Goal: Task Accomplishment & Management: Manage account settings

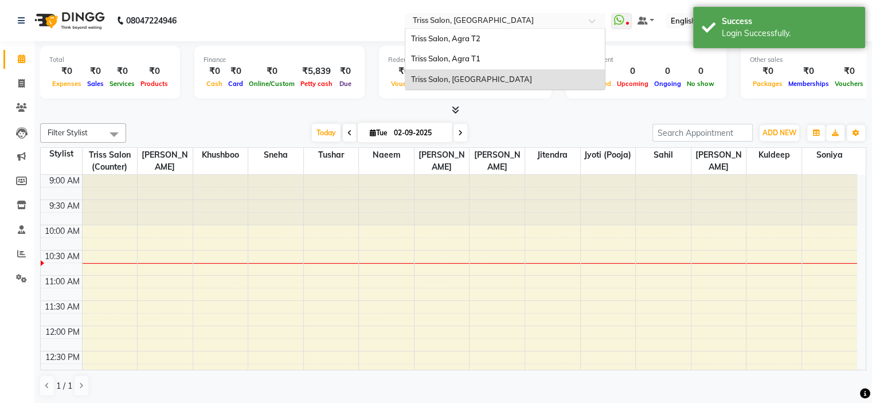
click at [576, 21] on input "text" at bounding box center [493, 21] width 166 height 11
click at [516, 57] on div "Triss Salon, Agra T1" at bounding box center [504, 59] width 199 height 21
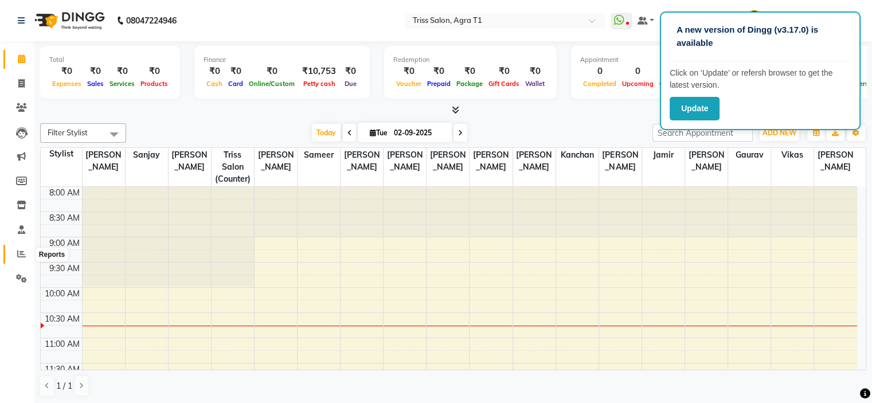
click at [23, 256] on icon at bounding box center [21, 253] width 9 height 9
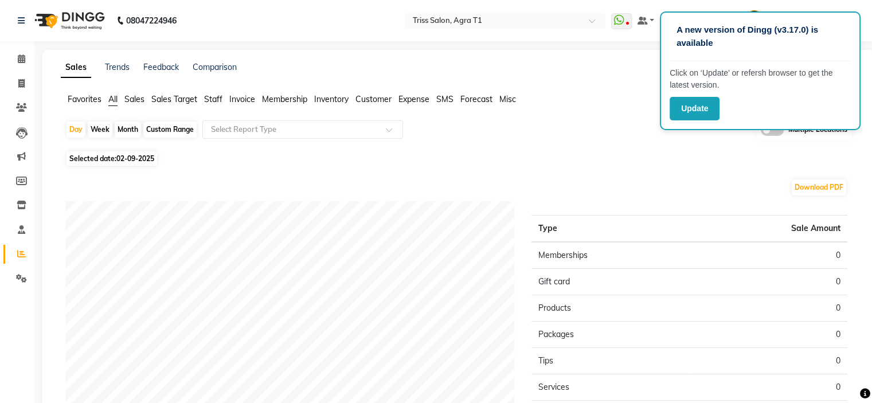
click at [138, 107] on div "Favorites All Sales Sales Target Staff Invoice Membership Inventory Customer Ex…" at bounding box center [458, 104] width 813 height 22
click at [136, 103] on span "Sales" at bounding box center [134, 99] width 20 height 10
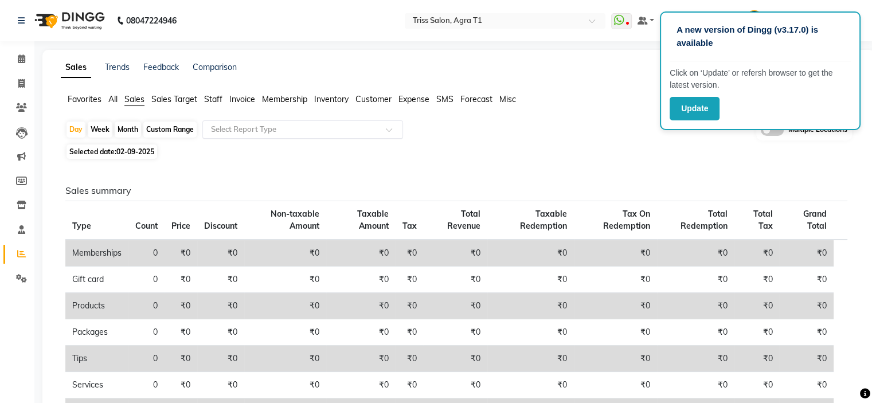
click at [316, 132] on input "text" at bounding box center [291, 129] width 165 height 11
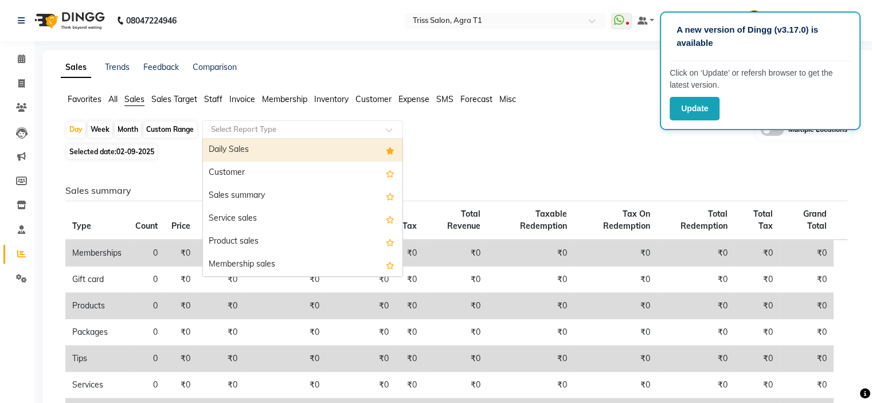
click at [293, 151] on div "Daily Sales" at bounding box center [302, 150] width 199 height 23
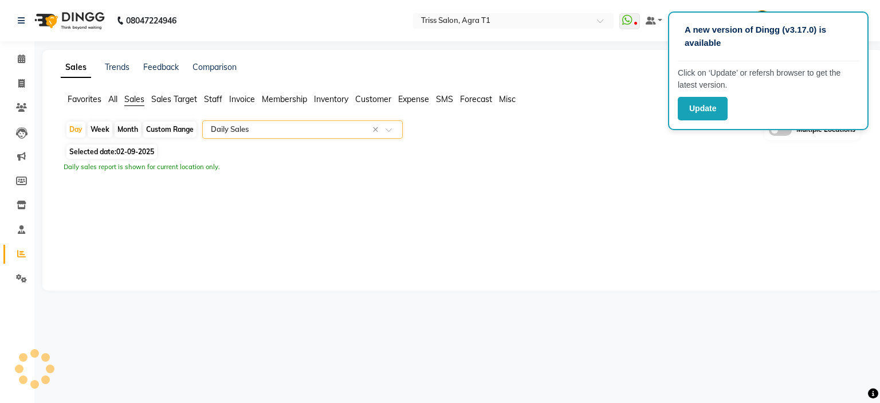
select select "filtered_report"
select select "csv"
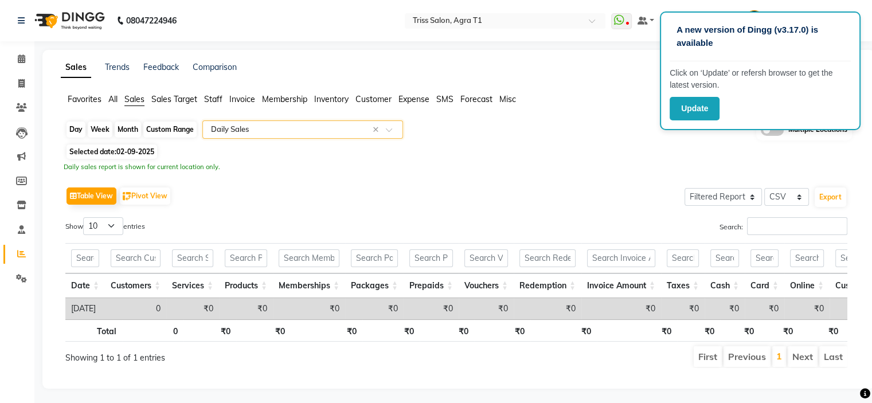
click at [68, 131] on div "Day" at bounding box center [75, 129] width 19 height 16
select select "9"
select select "2025"
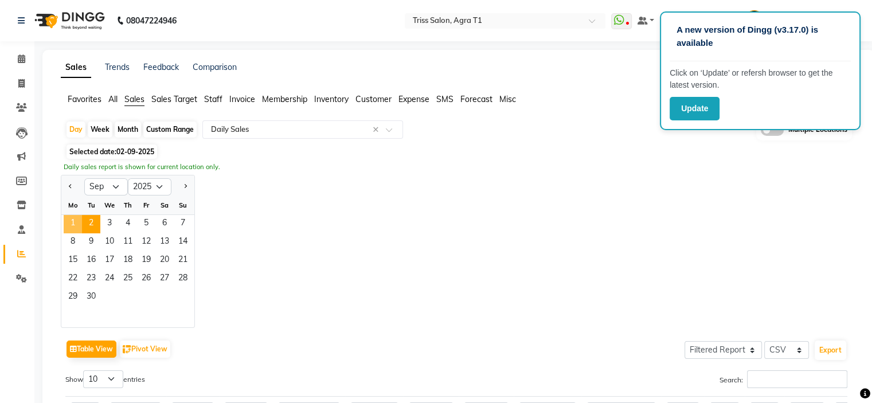
click at [76, 221] on span "1" at bounding box center [73, 224] width 18 height 18
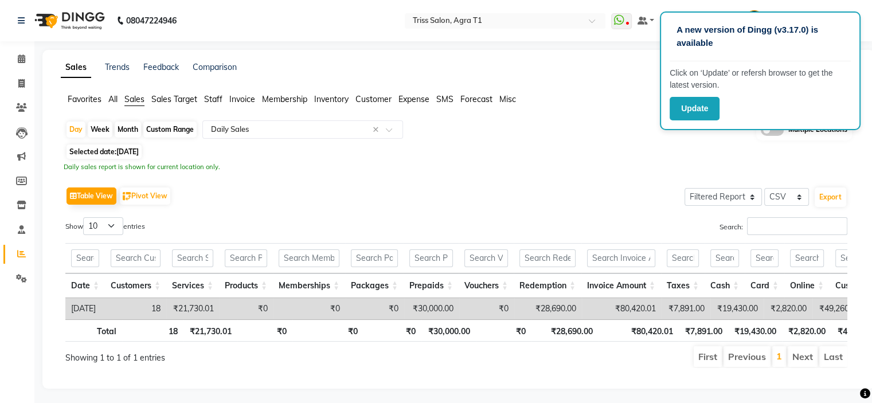
scroll to position [0, 23]
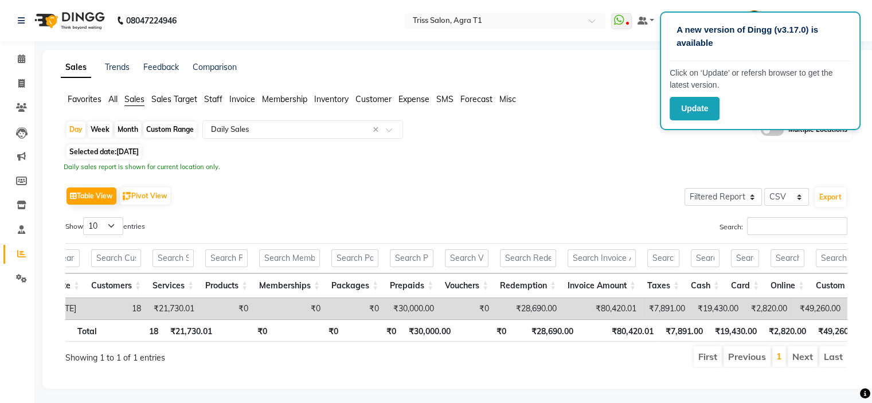
click at [839, 327] on th "₹49,260.00" at bounding box center [838, 330] width 54 height 22
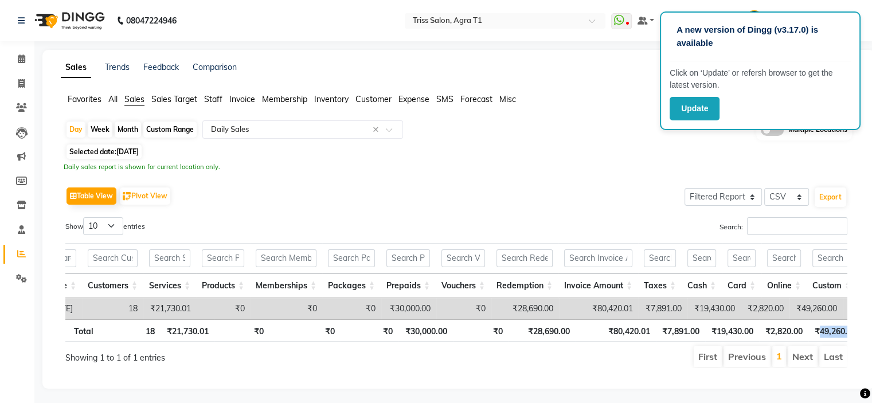
click at [839, 327] on th "₹49,260.00" at bounding box center [835, 330] width 54 height 22
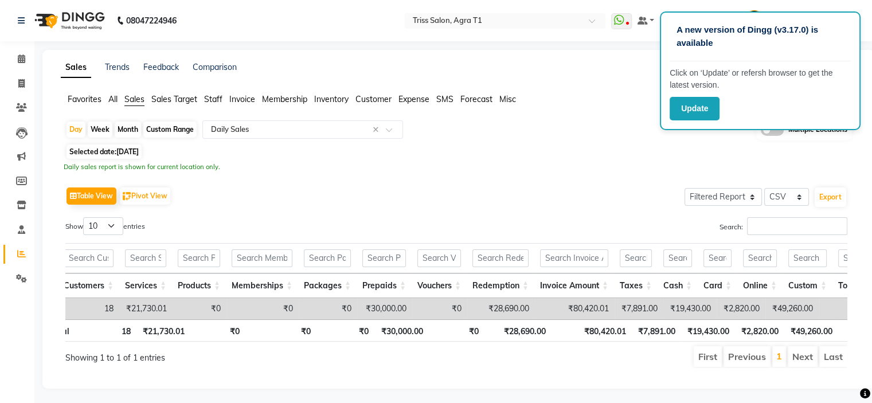
click at [839, 327] on th "₹0" at bounding box center [863, 330] width 50 height 22
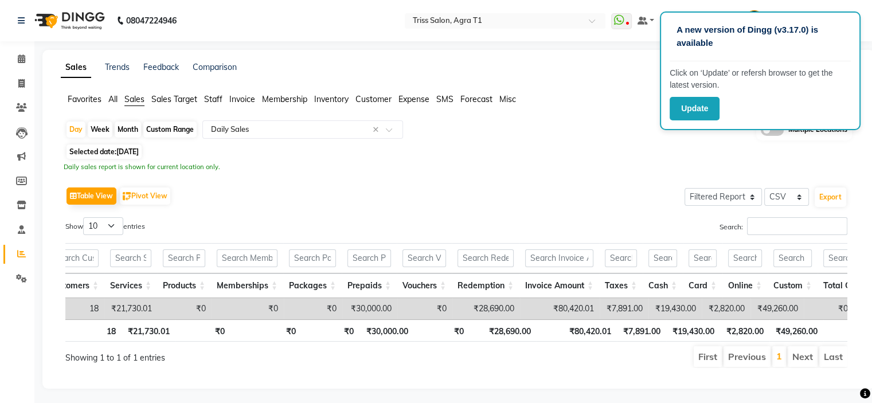
scroll to position [0, 0]
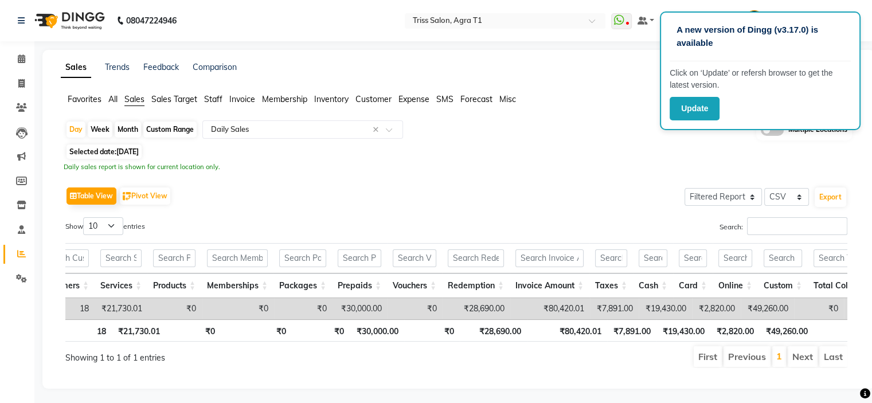
click at [839, 327] on th "₹0" at bounding box center [838, 330] width 50 height 22
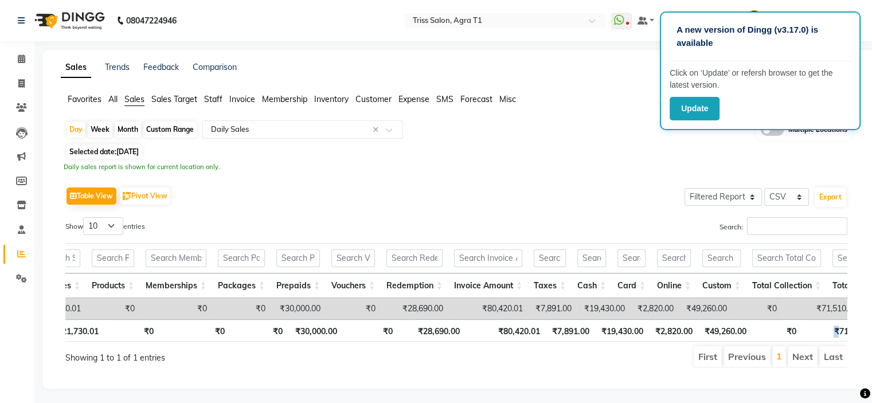
click at [839, 327] on th "₹71,510.00" at bounding box center [842, 330] width 80 height 22
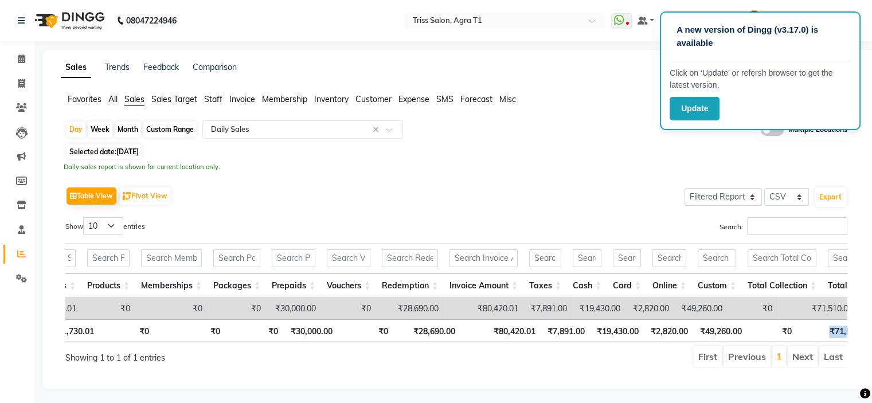
scroll to position [0, 153]
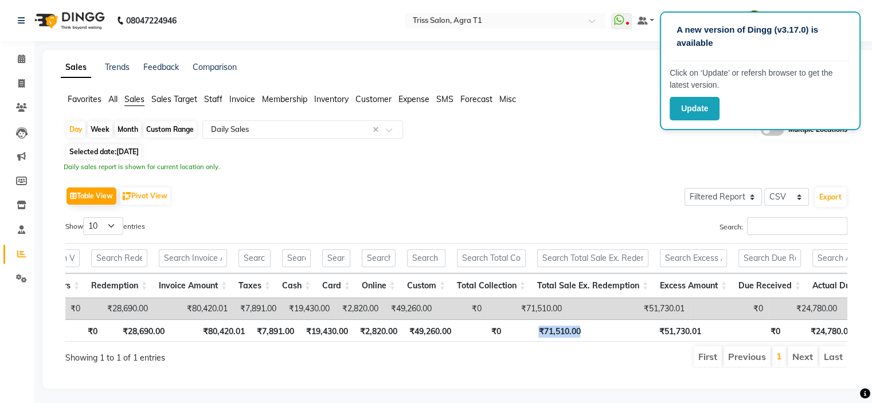
click at [839, 327] on tr "Total 18 ₹21,730.01 ₹0 ₹0 ₹0 ₹30,000.00 ₹0 ₹28,690.00 ₹80,420.01 ₹7,891.00 ₹19,…" at bounding box center [662, 330] width 2051 height 22
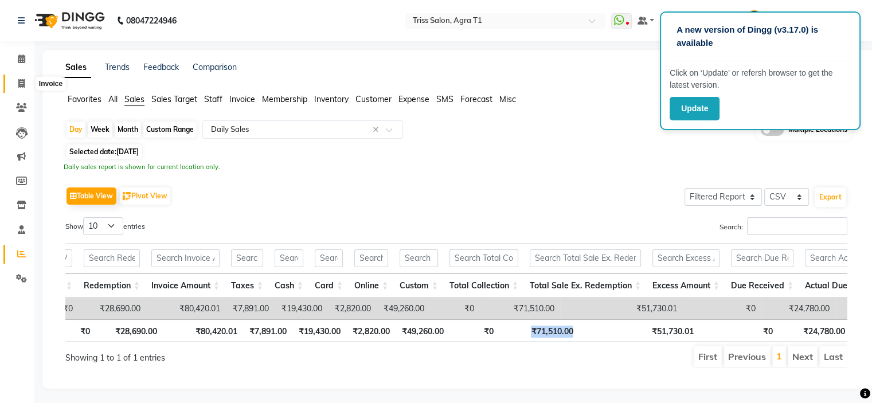
click at [21, 84] on icon at bounding box center [21, 83] width 6 height 9
select select "service"
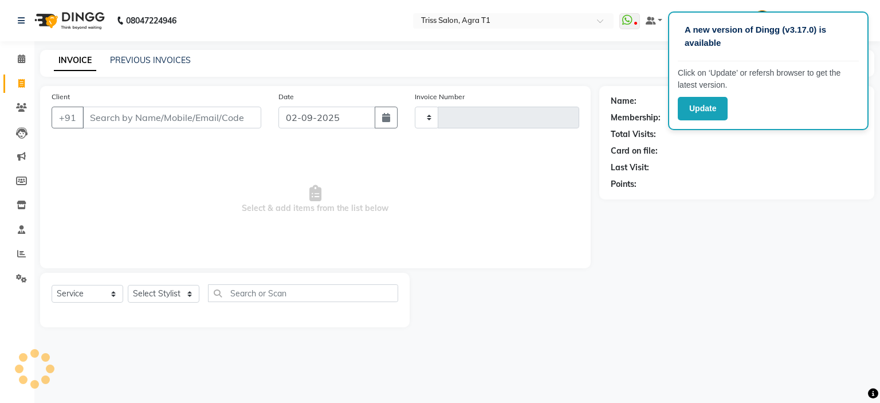
type input "6623"
select select "4300"
click at [142, 59] on link "PREVIOUS INVOICES" at bounding box center [150, 60] width 81 height 10
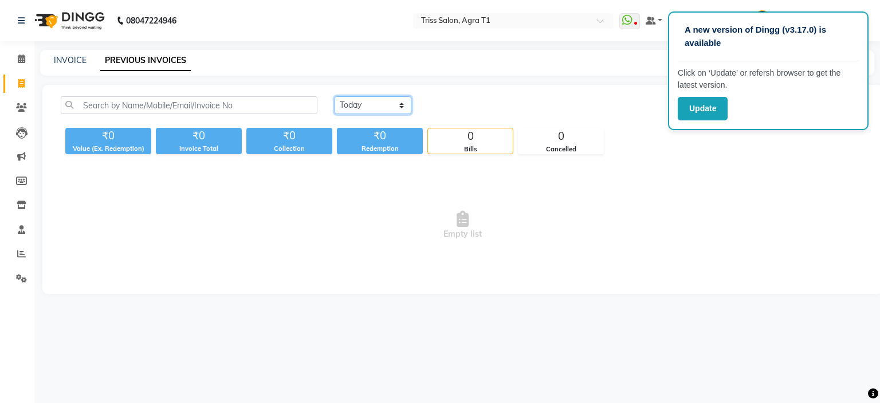
click at [380, 107] on select "Today Yesterday Custom Range" at bounding box center [373, 105] width 77 height 18
select select "yesterday"
click at [335, 96] on select "Today Yesterday Custom Range" at bounding box center [373, 105] width 77 height 18
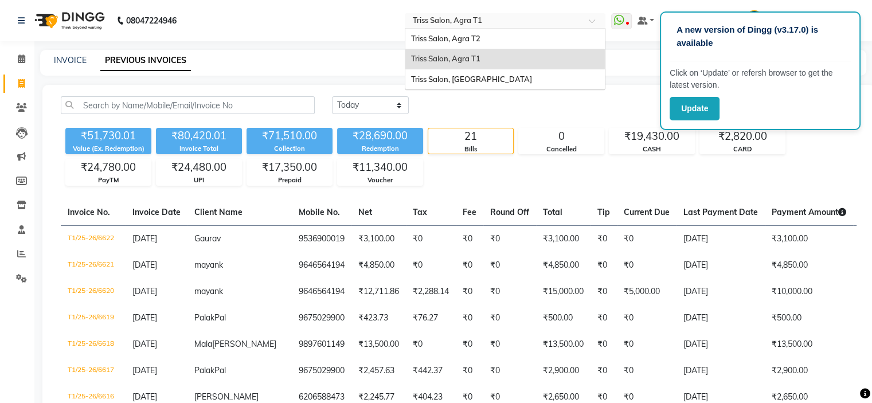
click at [534, 16] on input "text" at bounding box center [493, 21] width 166 height 11
click at [523, 38] on div "Triss Salon, Agra T2" at bounding box center [504, 39] width 199 height 21
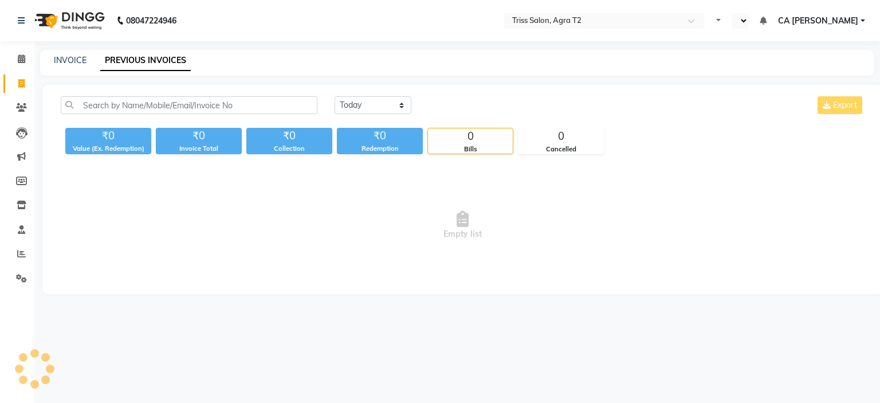
select select "en"
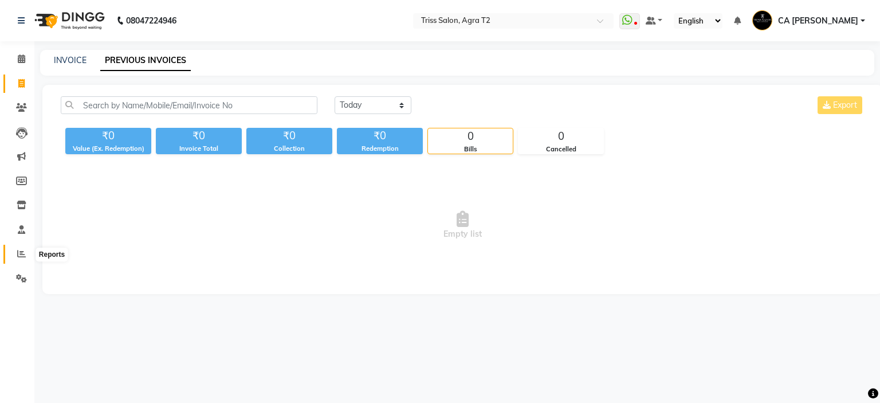
click at [11, 256] on span at bounding box center [21, 254] width 20 height 13
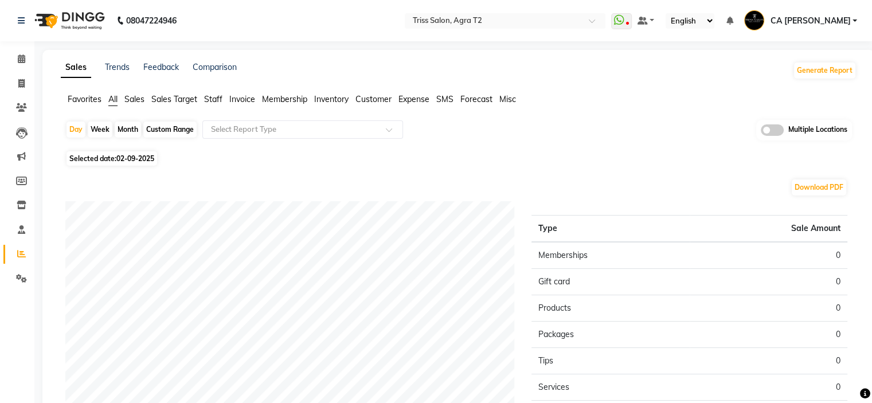
click at [140, 101] on span "Sales" at bounding box center [134, 99] width 20 height 10
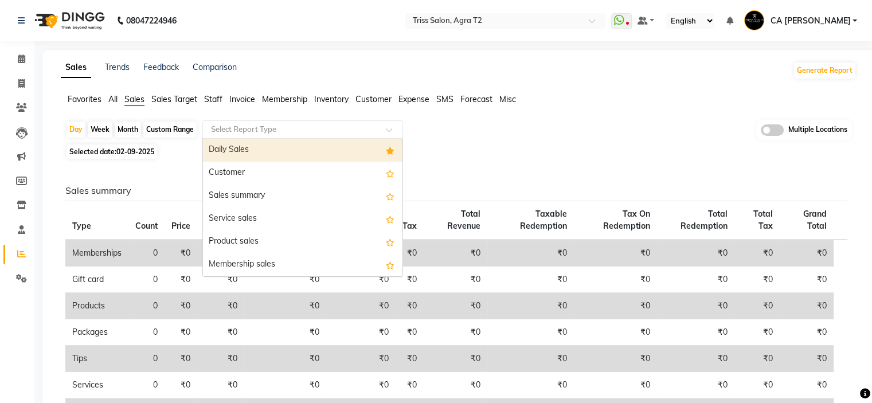
click at [384, 128] on div at bounding box center [302, 129] width 199 height 11
click at [319, 146] on div "Daily Sales" at bounding box center [302, 150] width 199 height 23
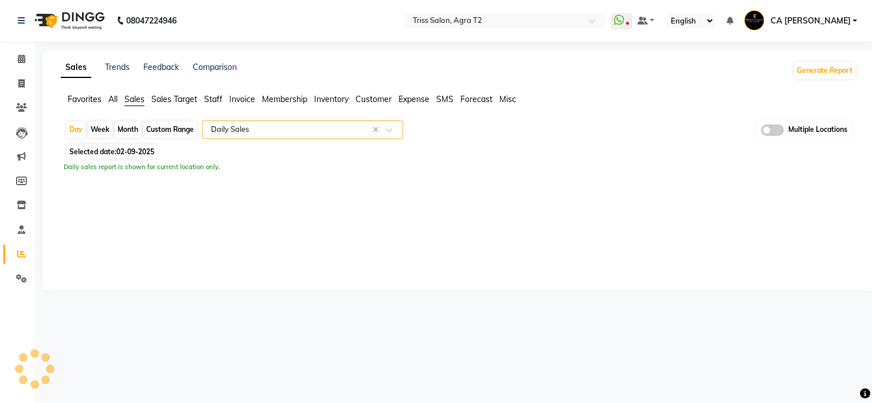
select select "full_report"
select select "csv"
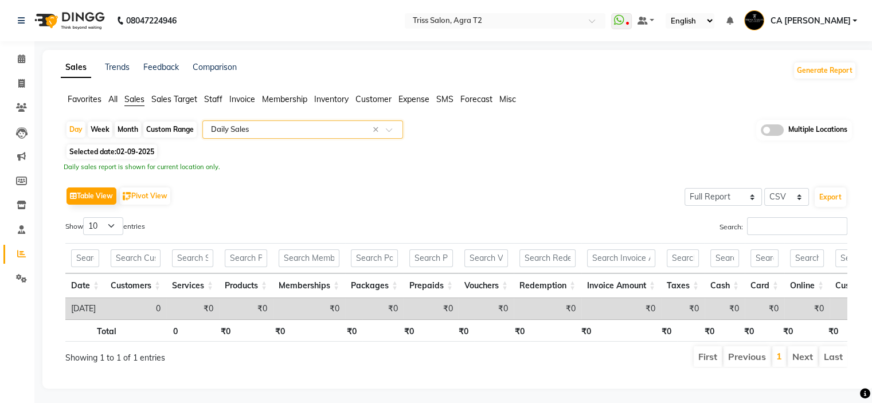
click at [116, 150] on span "Selected date: 02-09-2025" at bounding box center [111, 151] width 91 height 14
select select "9"
select select "2025"
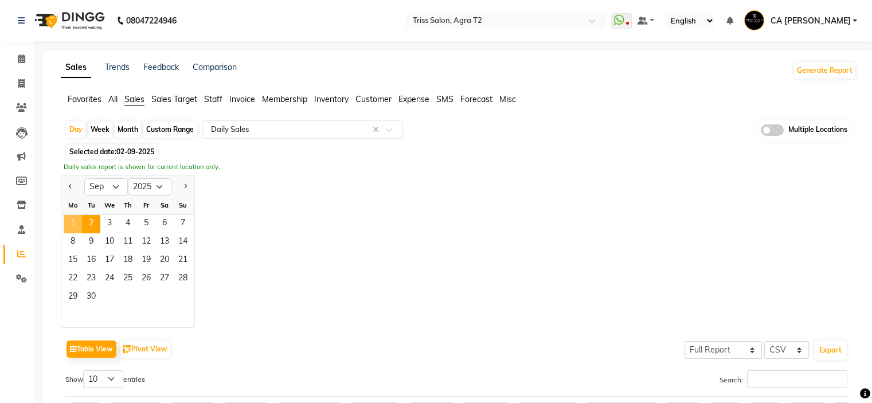
click at [74, 225] on span "1" at bounding box center [73, 224] width 18 height 18
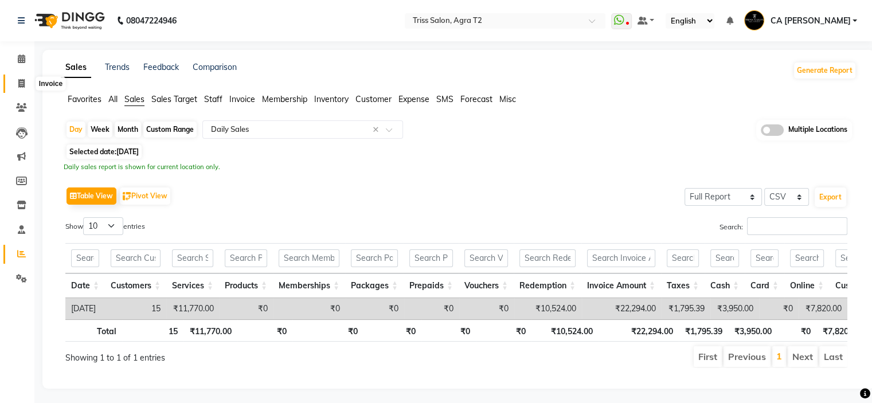
click at [21, 82] on icon at bounding box center [21, 83] width 6 height 9
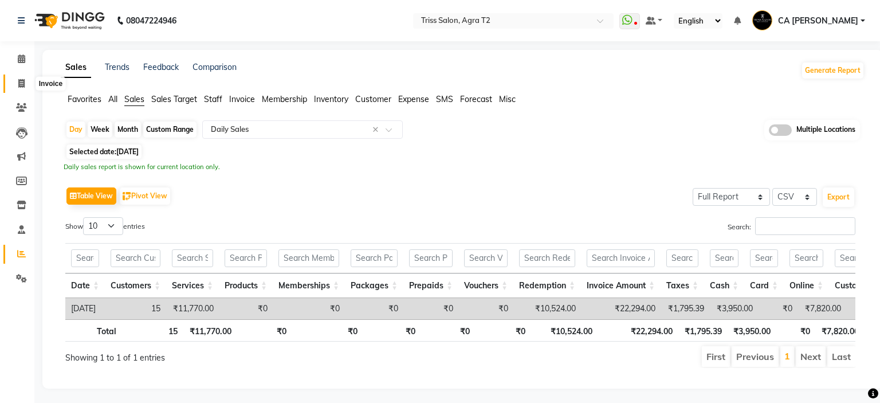
select select "service"
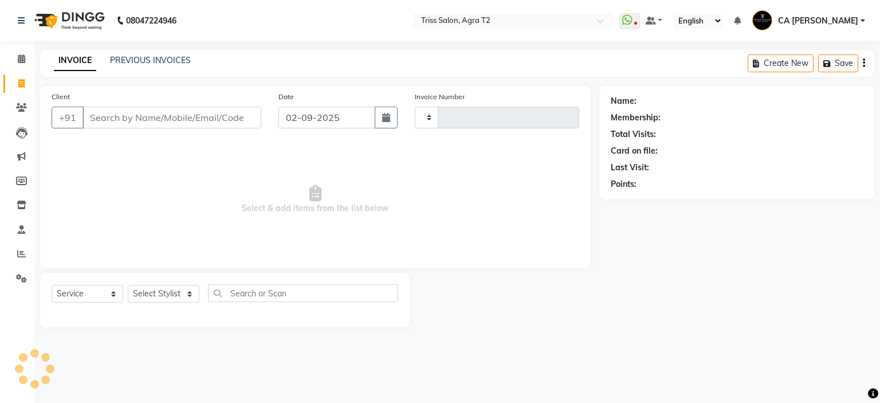
type input "2223"
select select "4301"
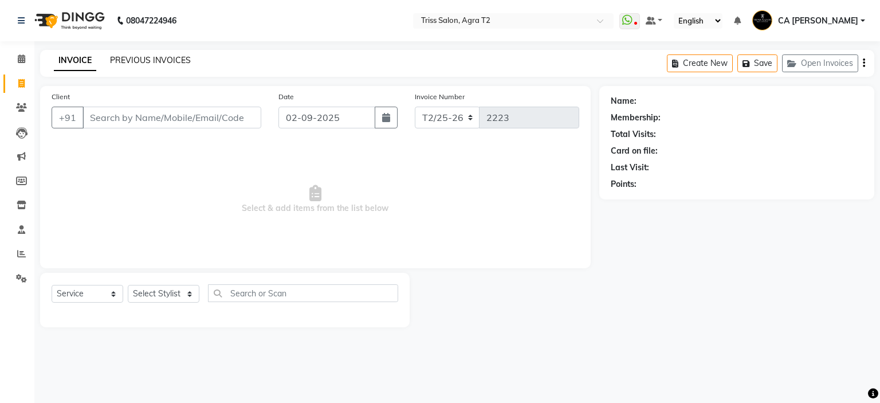
click at [125, 65] on link "PREVIOUS INVOICES" at bounding box center [150, 60] width 81 height 10
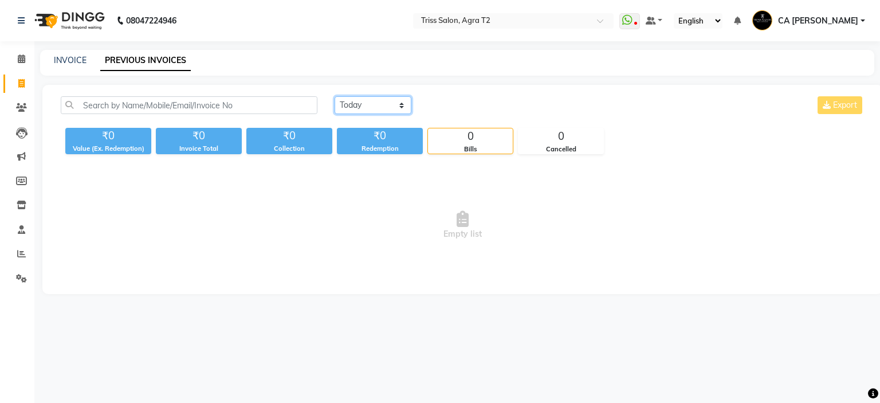
click at [401, 103] on select "Today Yesterday Custom Range" at bounding box center [373, 105] width 77 height 18
select select "yesterday"
click at [335, 96] on select "Today Yesterday Custom Range" at bounding box center [373, 105] width 77 height 18
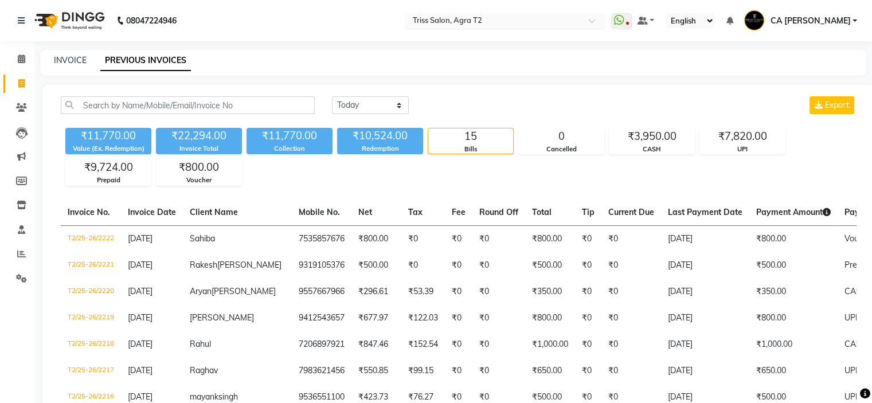
click at [544, 25] on input "text" at bounding box center [493, 21] width 166 height 11
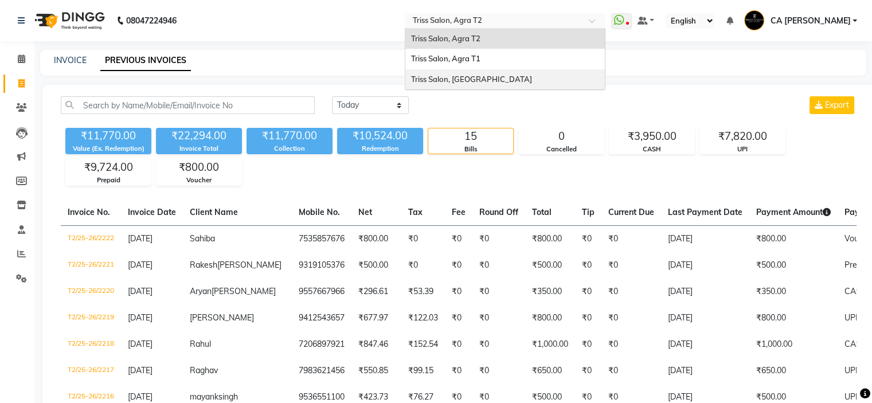
click at [493, 79] on span "Triss Salon, [GEOGRAPHIC_DATA]" at bounding box center [471, 78] width 121 height 9
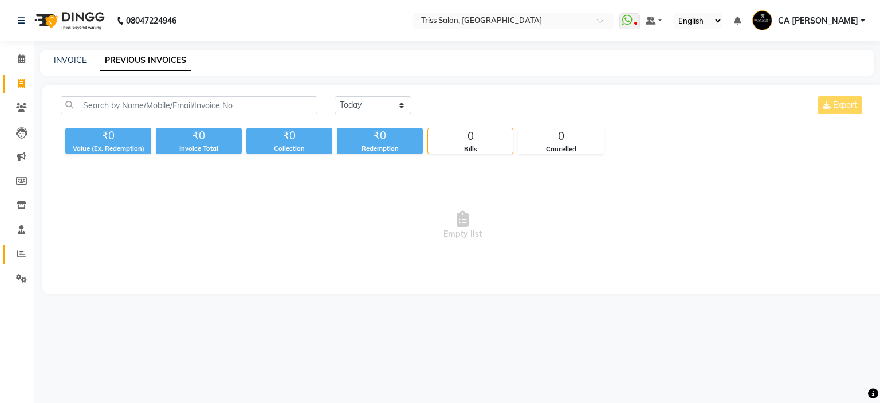
click at [4, 257] on link "Reports" at bounding box center [17, 254] width 28 height 19
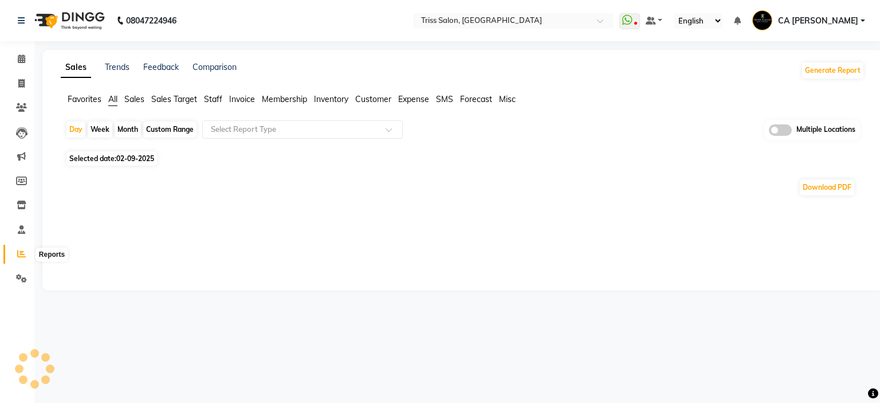
click at [29, 254] on span at bounding box center [21, 254] width 20 height 13
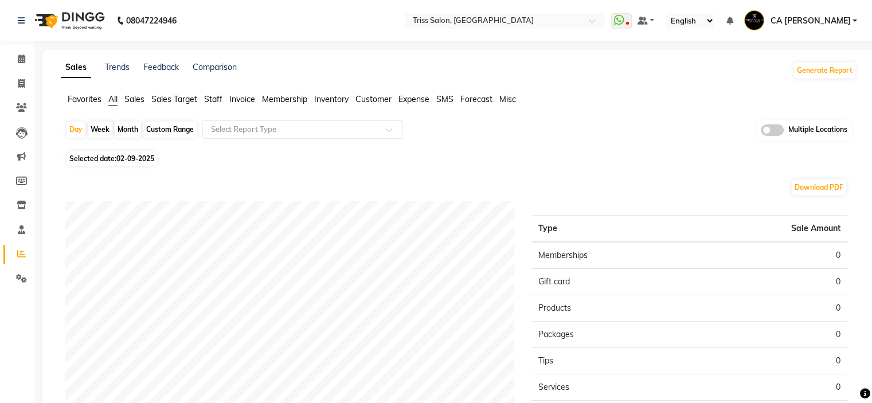
click at [135, 103] on span "Sales" at bounding box center [134, 99] width 20 height 10
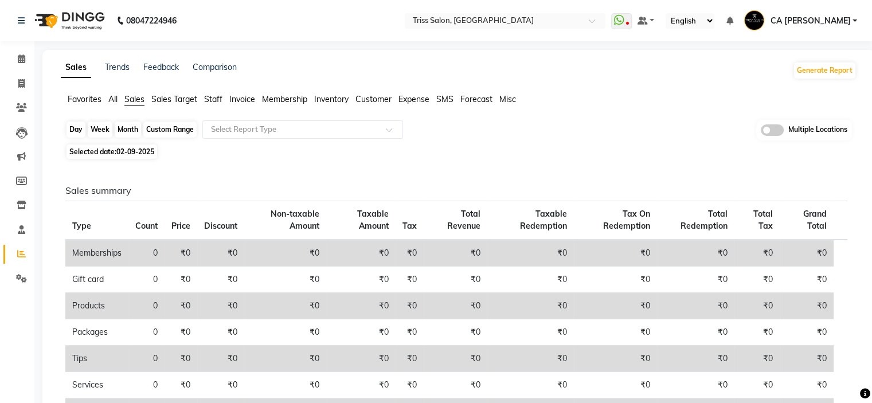
click at [69, 135] on div "Day" at bounding box center [75, 129] width 19 height 16
select select "9"
select select "2025"
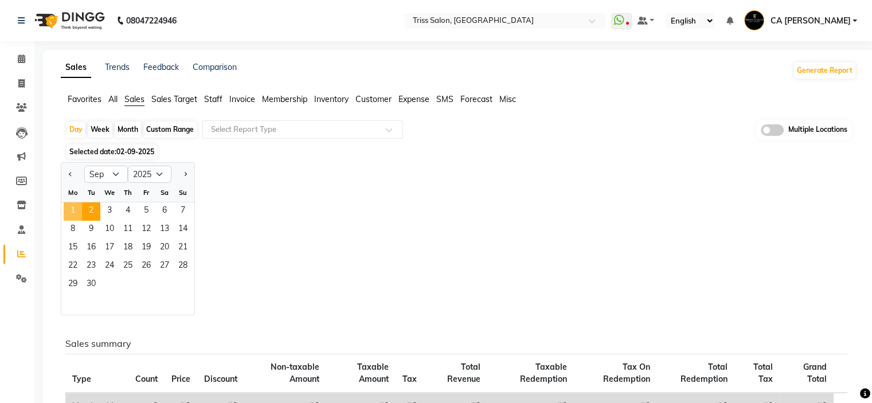
click at [69, 205] on span "1" at bounding box center [73, 211] width 18 height 18
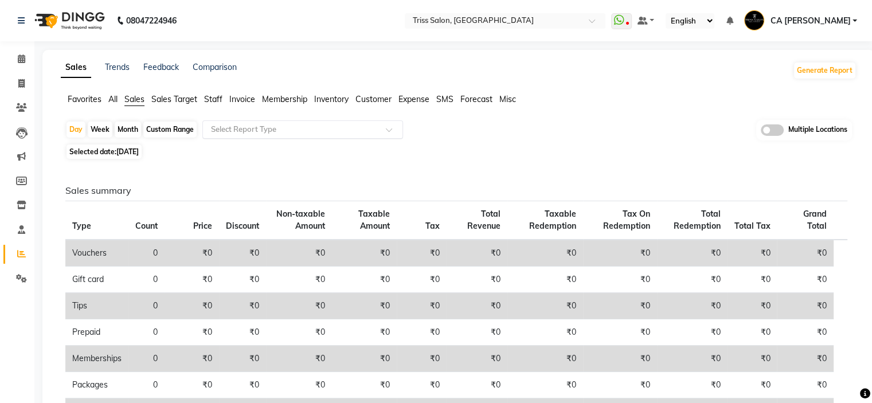
click at [264, 128] on input "text" at bounding box center [291, 129] width 165 height 11
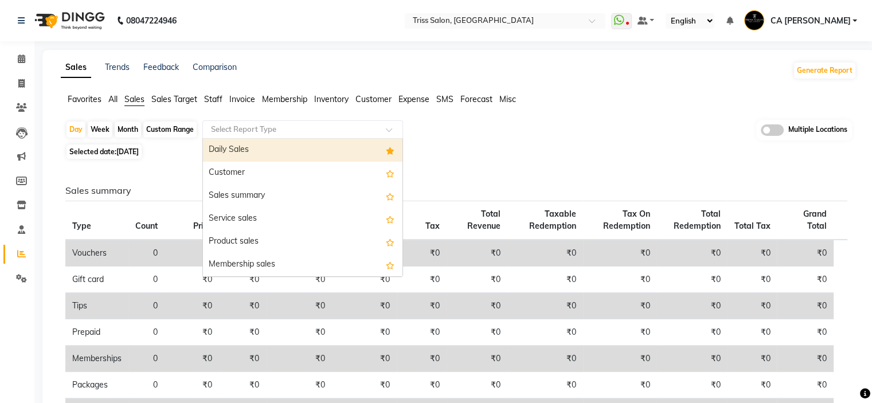
drag, startPoint x: 254, startPoint y: 151, endPoint x: 257, endPoint y: 156, distance: 6.4
click at [254, 152] on div "Daily Sales" at bounding box center [302, 150] width 199 height 23
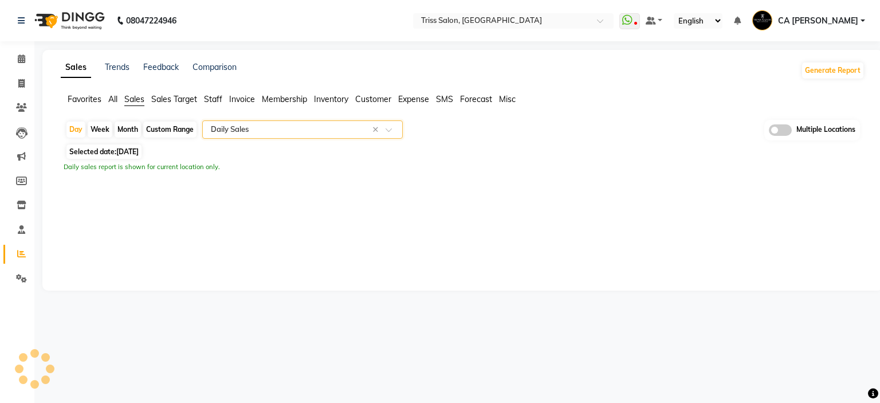
select select "full_report"
select select "csv"
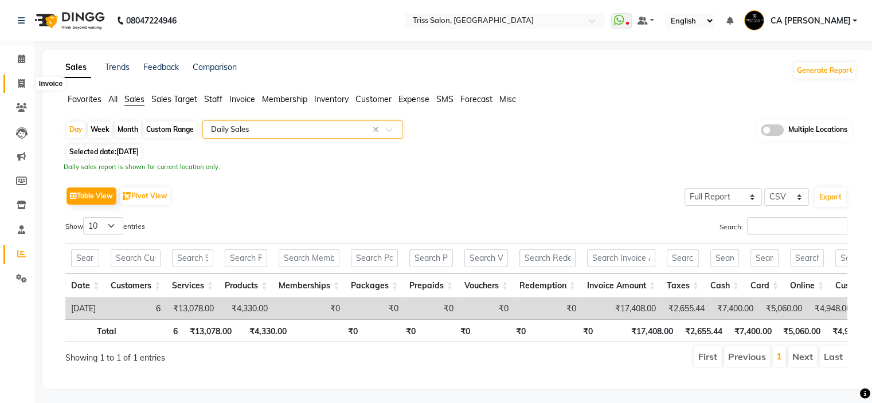
click at [21, 82] on icon at bounding box center [21, 83] width 6 height 9
select select "service"
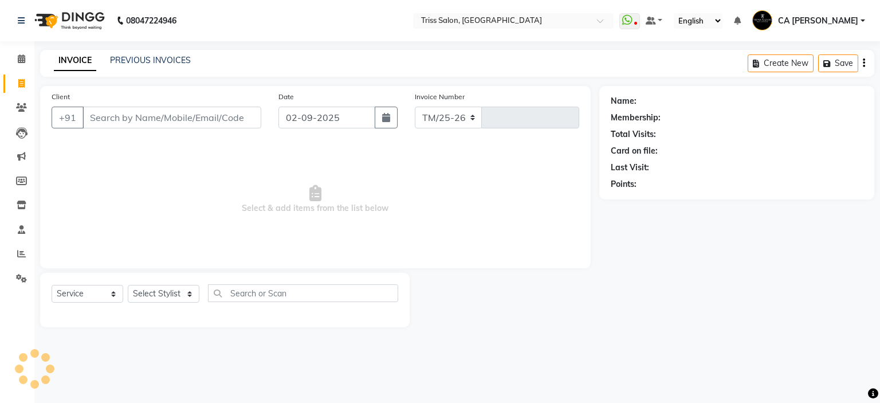
select select "4304"
type input "1585"
click at [166, 60] on link "PREVIOUS INVOICES" at bounding box center [150, 60] width 81 height 10
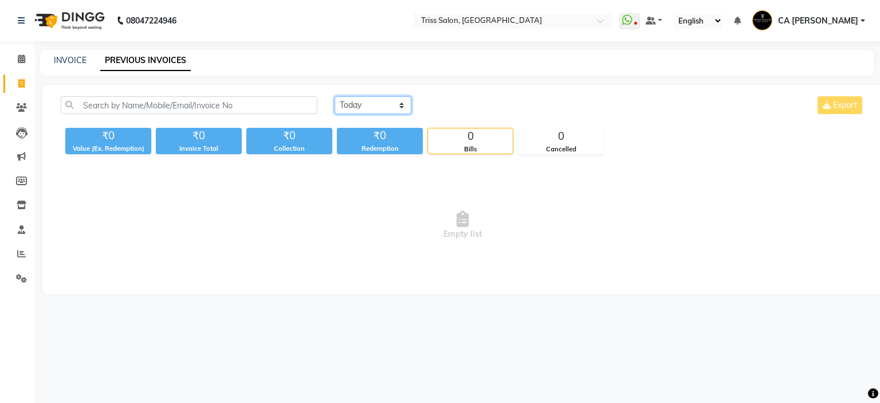
click at [409, 105] on select "Today Yesterday Custom Range" at bounding box center [373, 105] width 77 height 18
select select "yesterday"
click at [335, 96] on select "Today Yesterday Custom Range" at bounding box center [373, 105] width 77 height 18
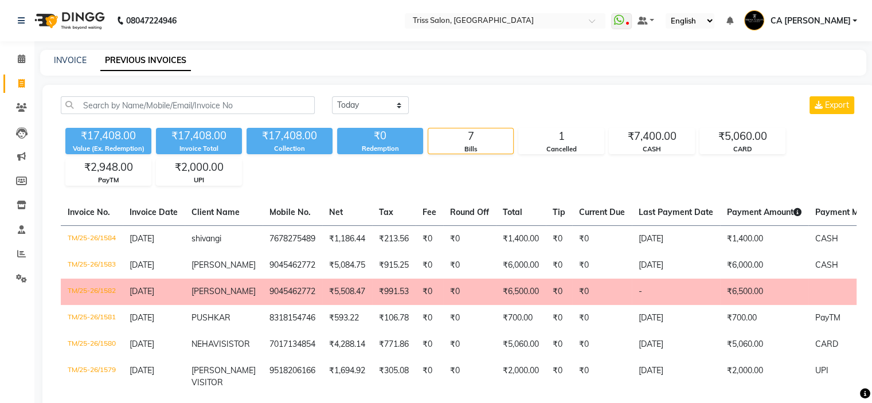
click at [818, 22] on span "CA [PERSON_NAME]" at bounding box center [810, 21] width 80 height 12
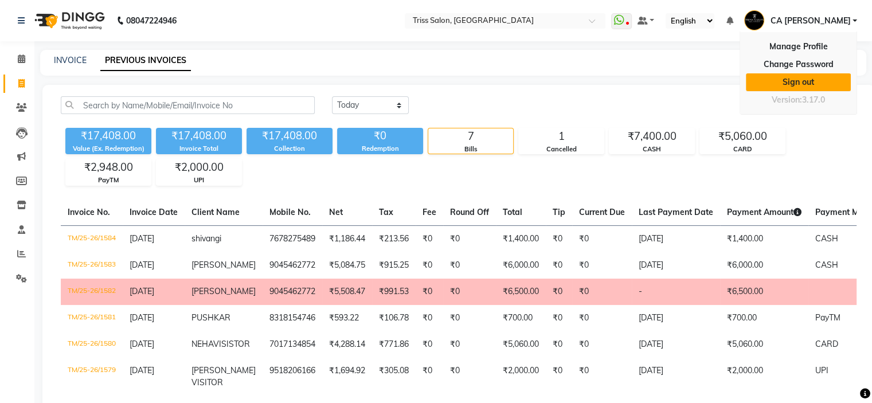
click at [795, 78] on link "Sign out" at bounding box center [798, 82] width 105 height 18
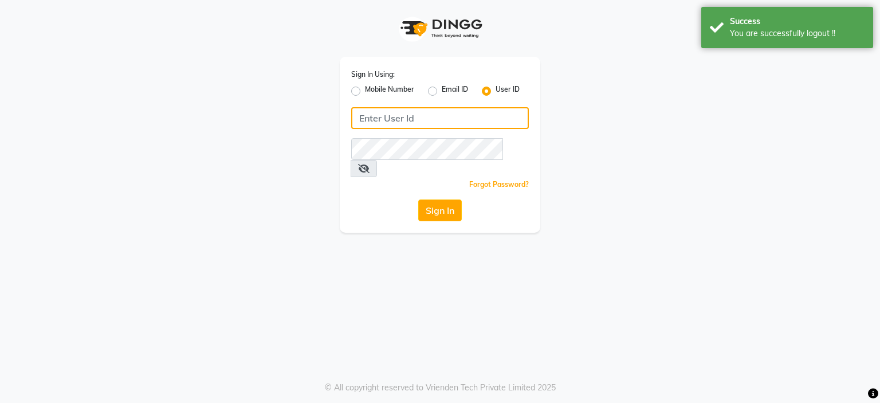
type input "8468010843"
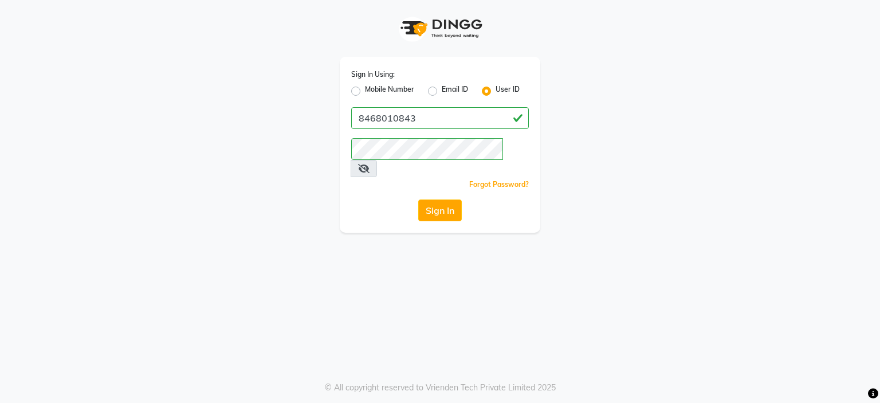
click at [365, 93] on label "Mobile Number" at bounding box center [389, 91] width 49 height 14
click at [365, 92] on input "Mobile Number" at bounding box center [368, 87] width 7 height 7
radio input "true"
radio input "false"
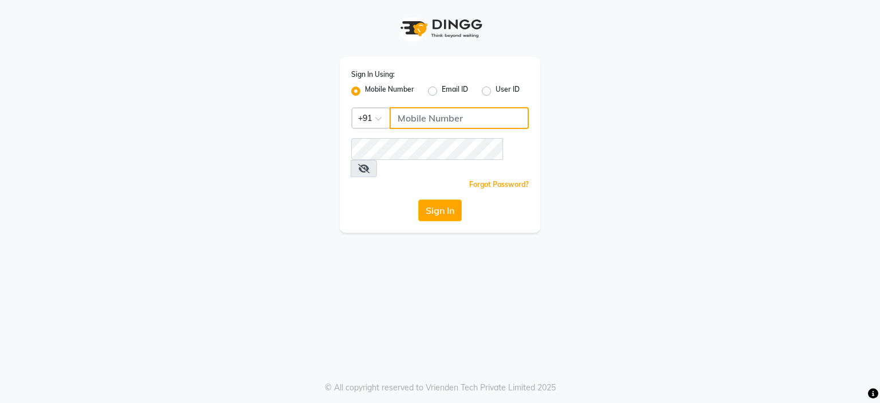
click at [448, 119] on input "Username" at bounding box center [459, 118] width 139 height 22
paste input "8178352246"
type input "8178352246"
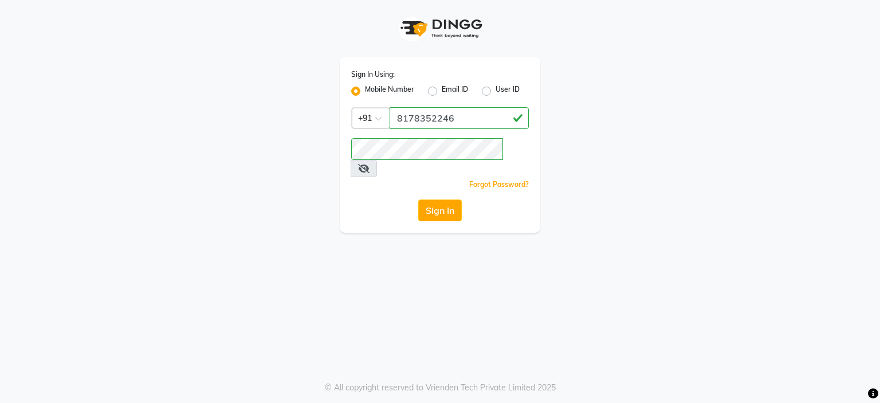
click at [367, 199] on div "Sign In" at bounding box center [440, 210] width 178 height 22
click at [452, 199] on button "Sign In" at bounding box center [440, 210] width 44 height 22
